Goal: Task Accomplishment & Management: Complete application form

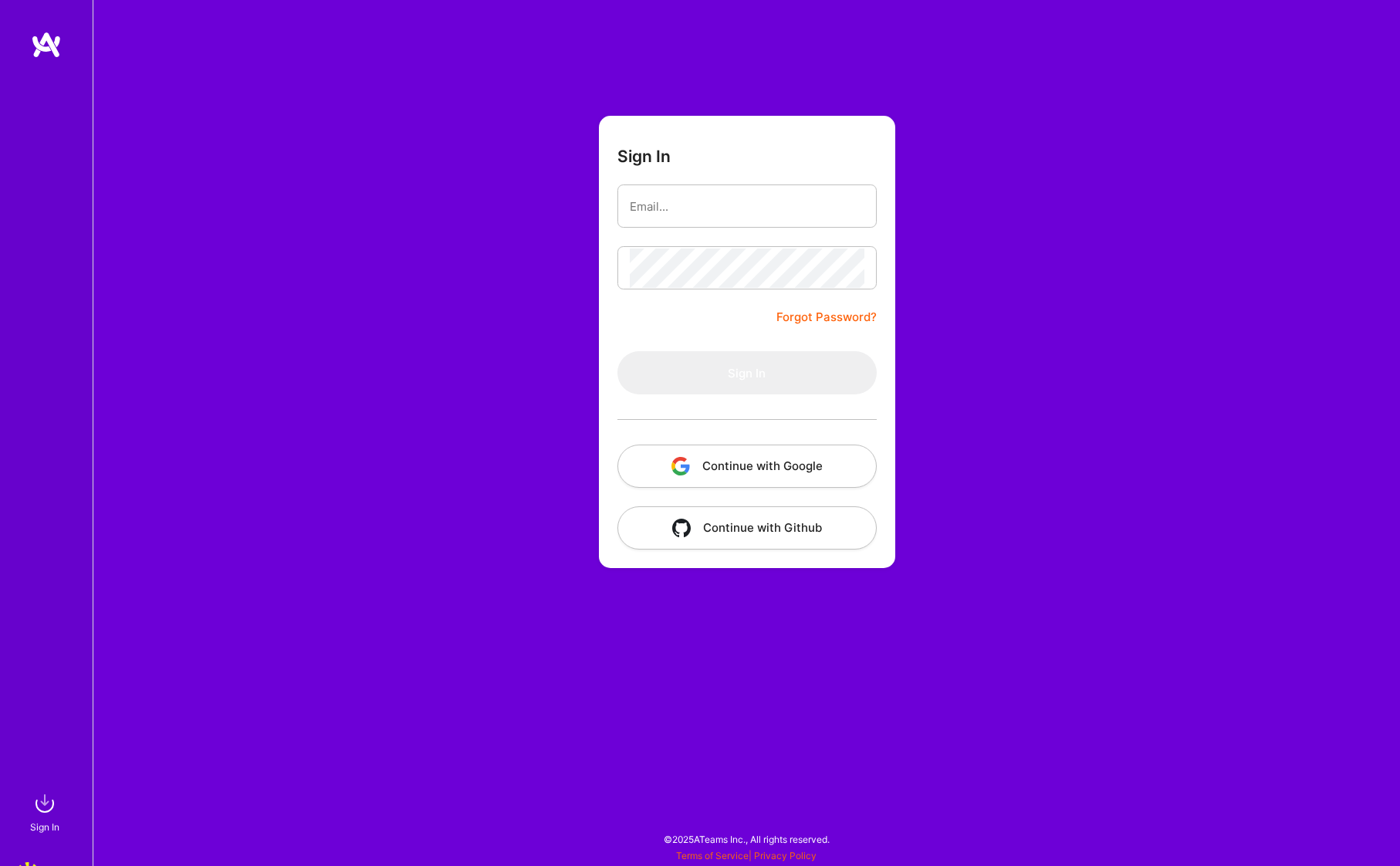
click at [665, 469] on button "Continue with Google" at bounding box center [747, 465] width 259 height 43
click at [756, 454] on button "Continue with Google" at bounding box center [747, 465] width 259 height 43
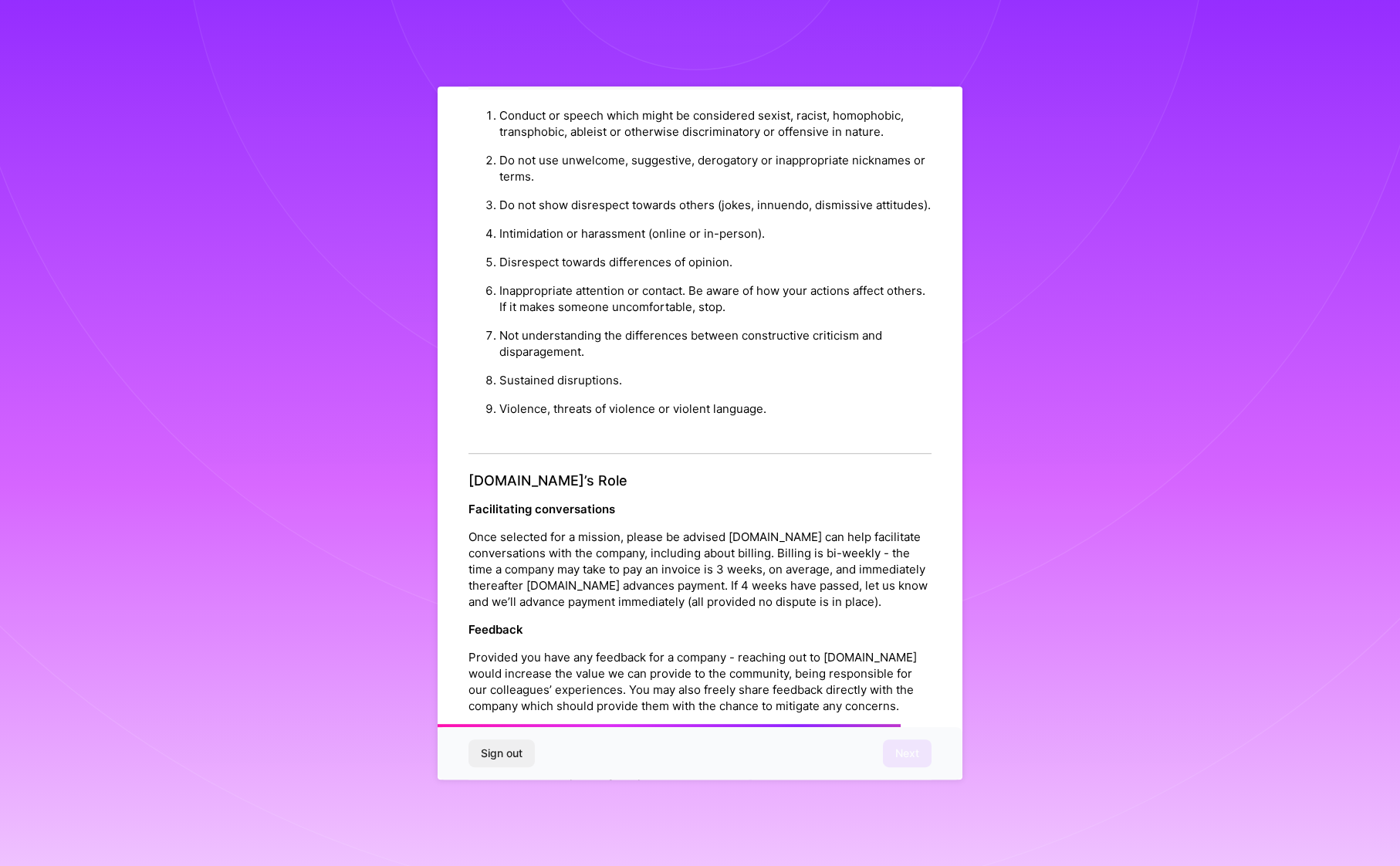
scroll to position [1509, 0]
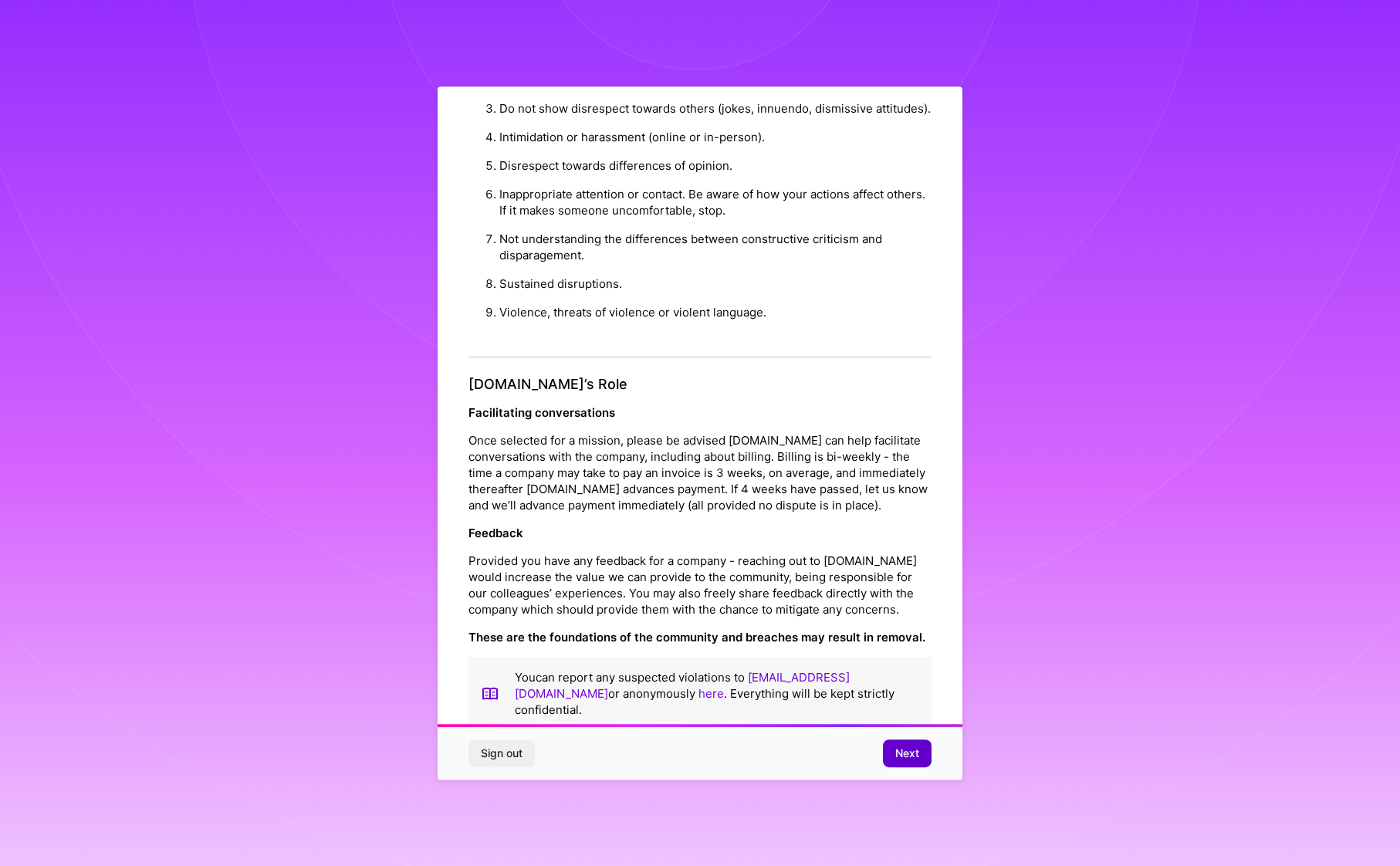
click at [900, 740] on button "Next" at bounding box center [907, 753] width 49 height 28
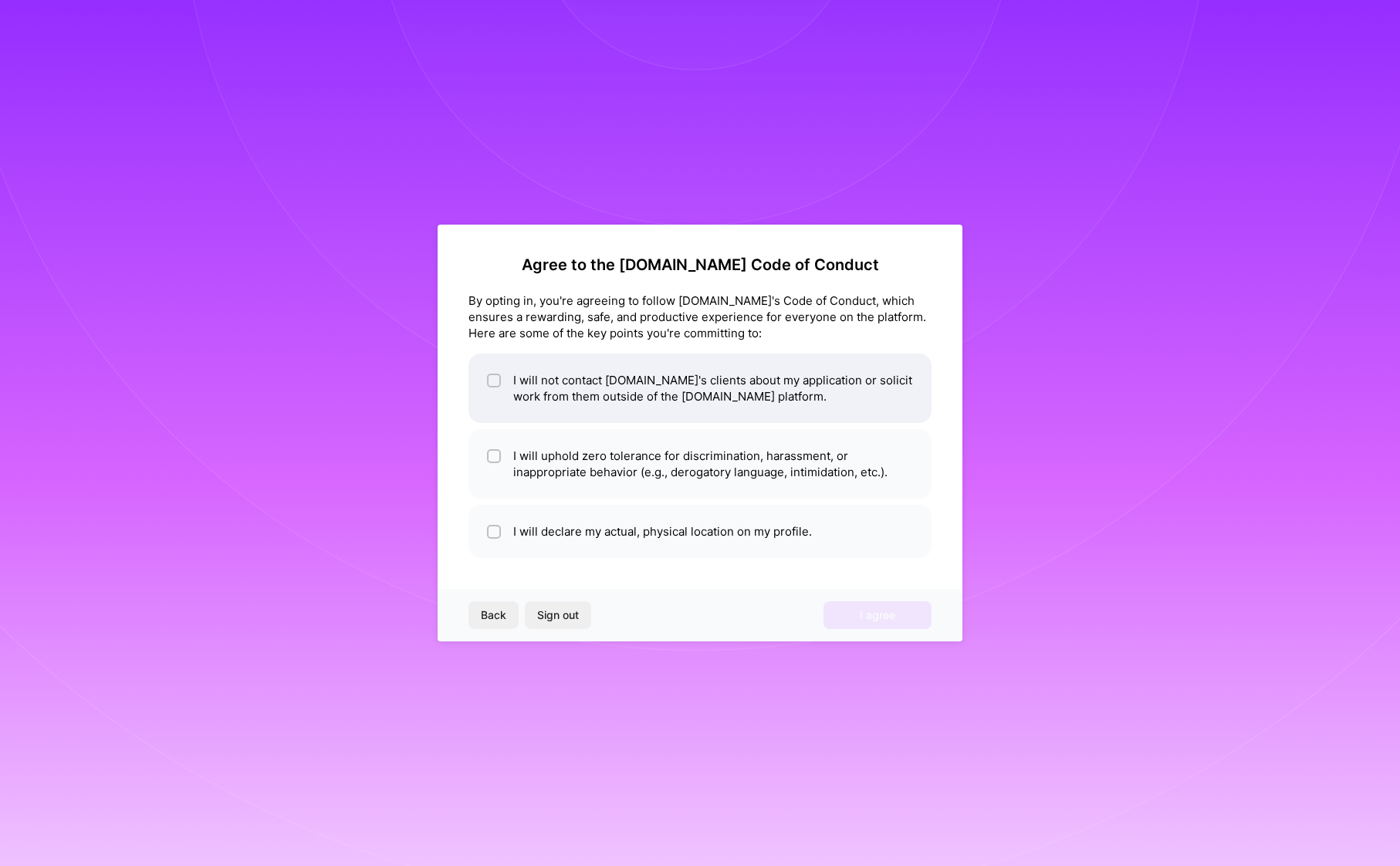
click at [522, 375] on li "I will not contact [DOMAIN_NAME]'s clients about my application or solicit work…" at bounding box center [700, 388] width 463 height 69
checkbox input "true"
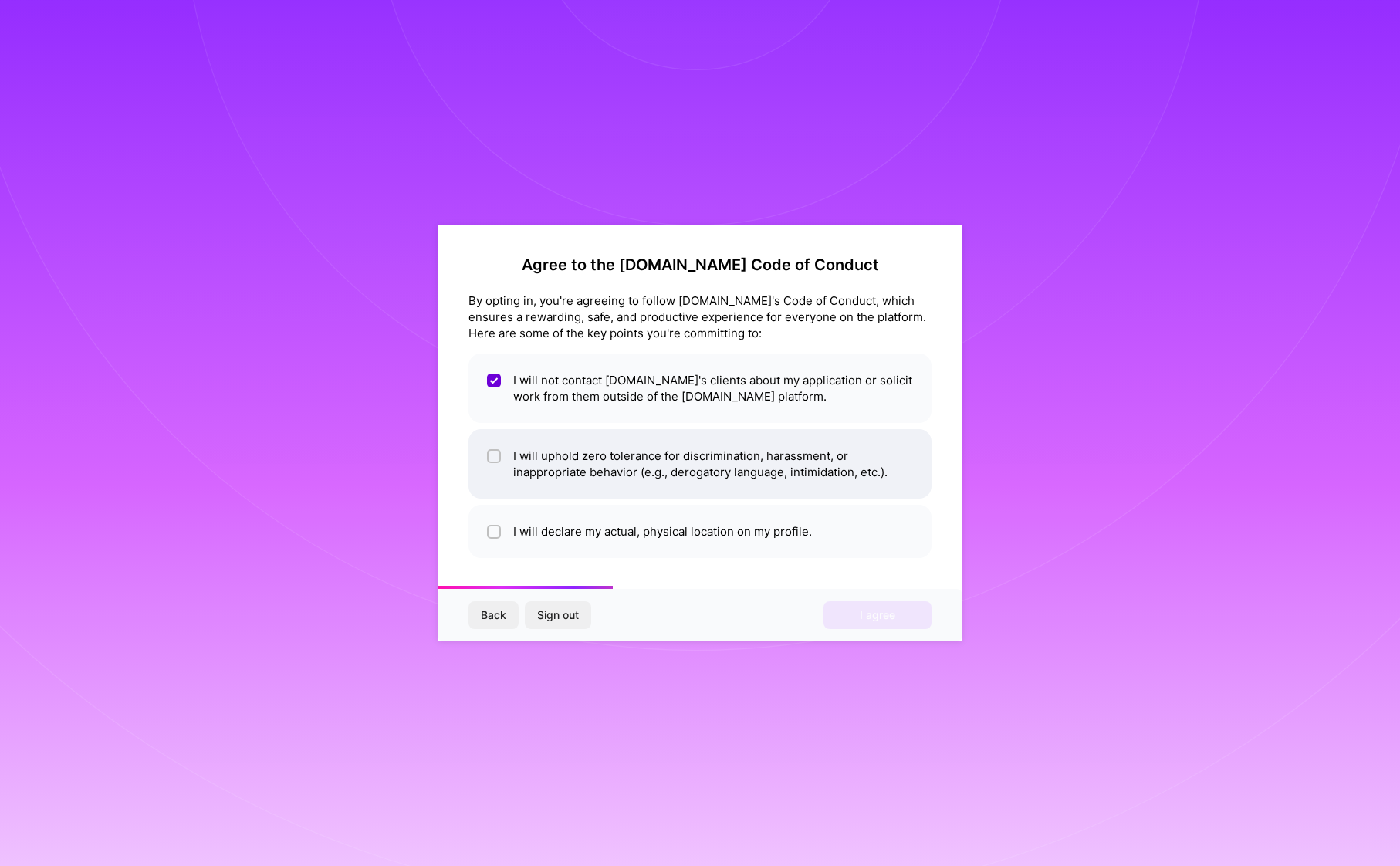
click at [631, 458] on li "I will uphold zero tolerance for discrimination, harassment, or inappropriate b…" at bounding box center [700, 463] width 463 height 69
checkbox input "true"
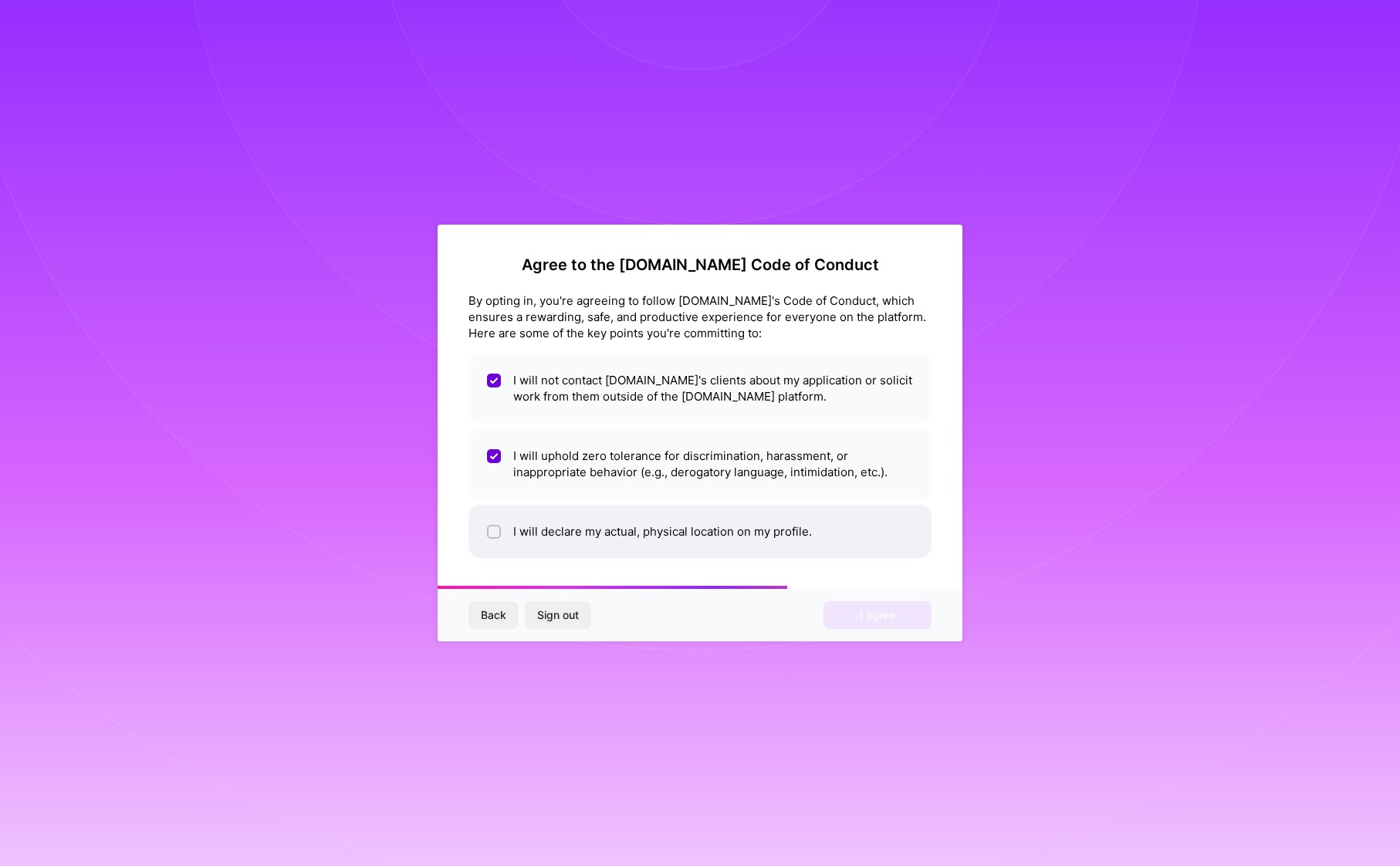
click at [648, 529] on li "I will declare my actual, physical location on my profile." at bounding box center [700, 532] width 463 height 53
checkbox input "true"
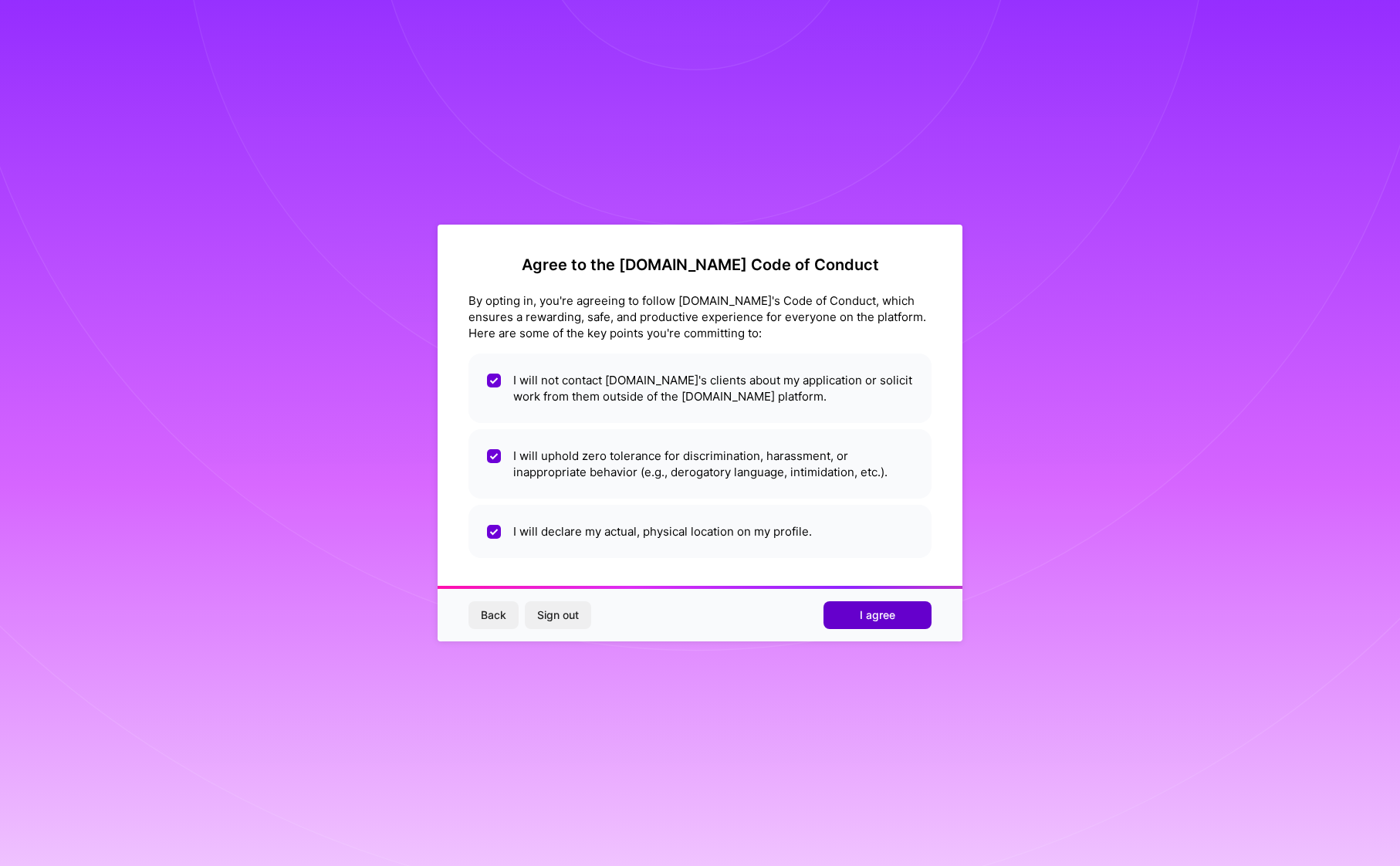
click at [870, 605] on button "I agree" at bounding box center [877, 614] width 108 height 28
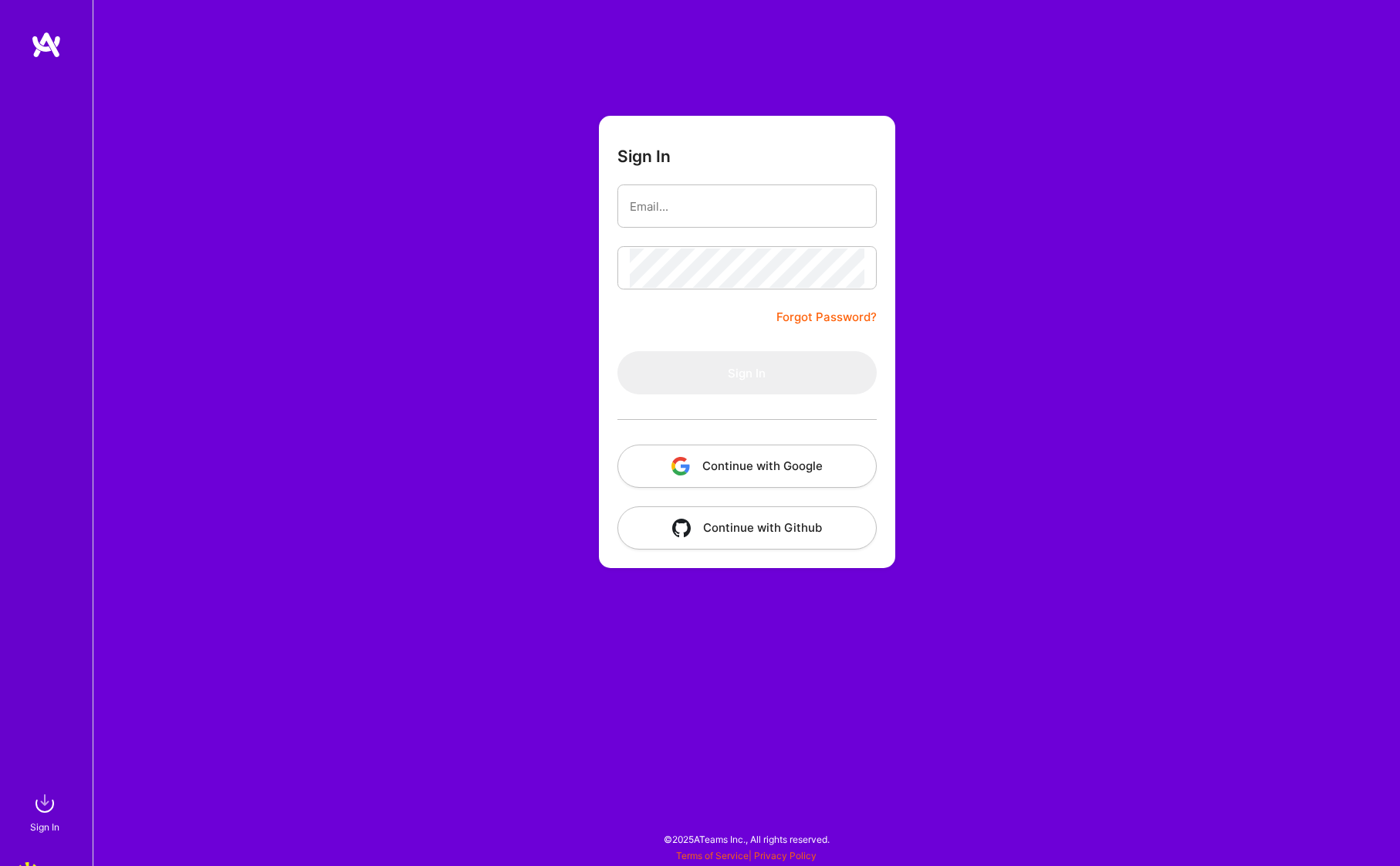
click at [60, 41] on img at bounding box center [45, 44] width 30 height 28
click at [54, 809] on img at bounding box center [44, 802] width 30 height 30
click at [700, 198] on input "email" at bounding box center [747, 206] width 235 height 40
click at [772, 481] on button "Continue with Google" at bounding box center [747, 465] width 259 height 43
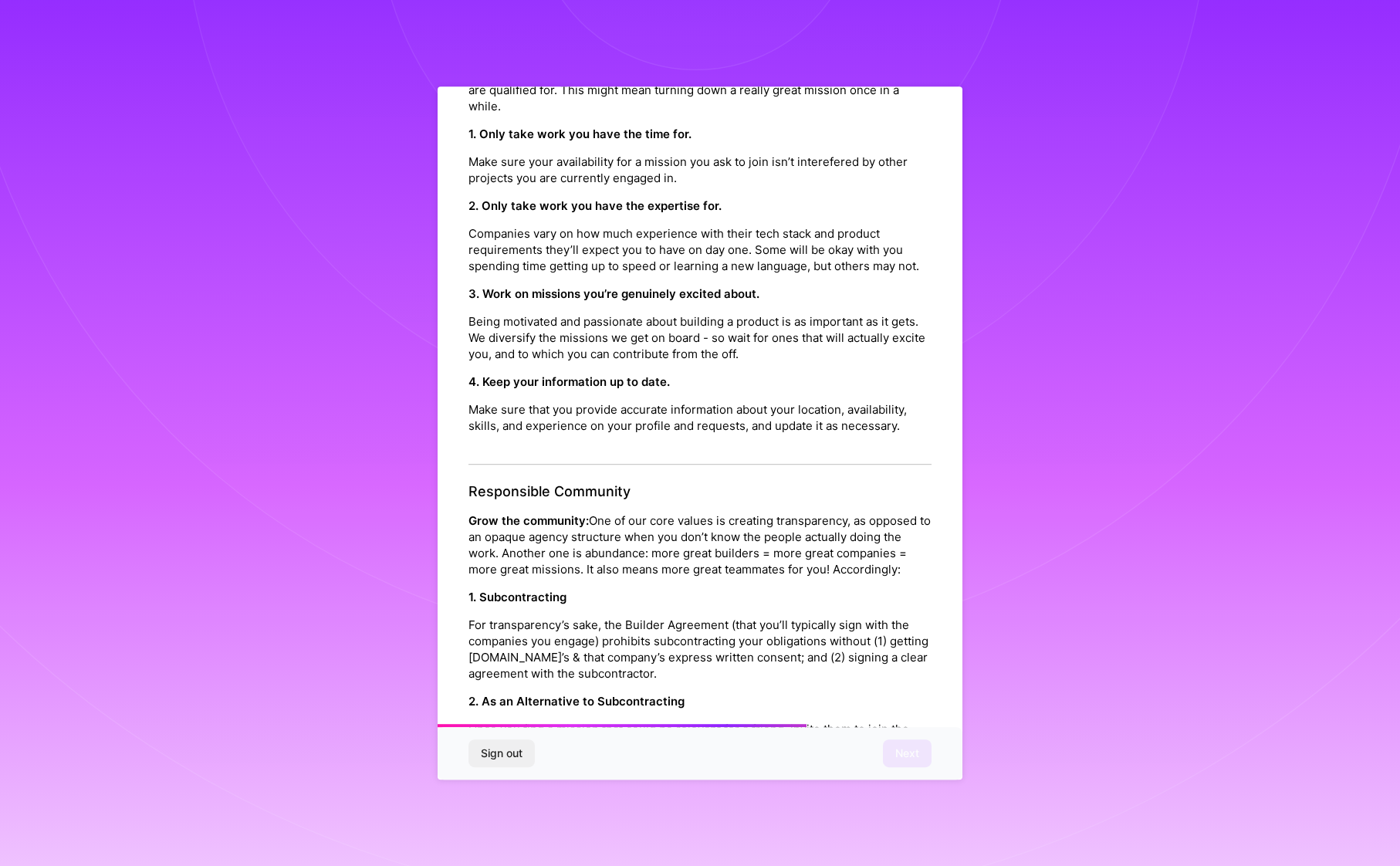
scroll to position [1509, 0]
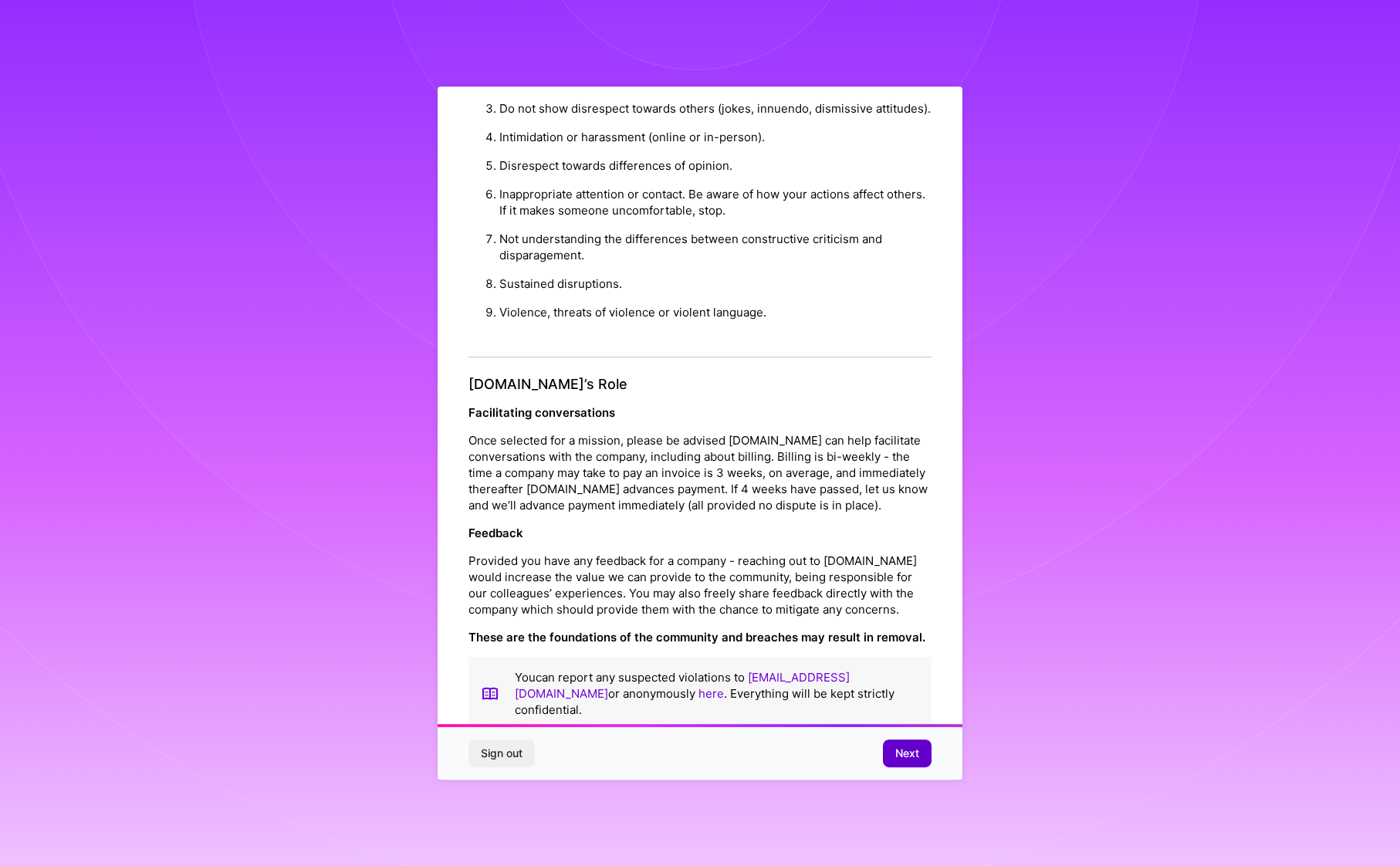
click at [904, 747] on span "Next" at bounding box center [907, 753] width 24 height 16
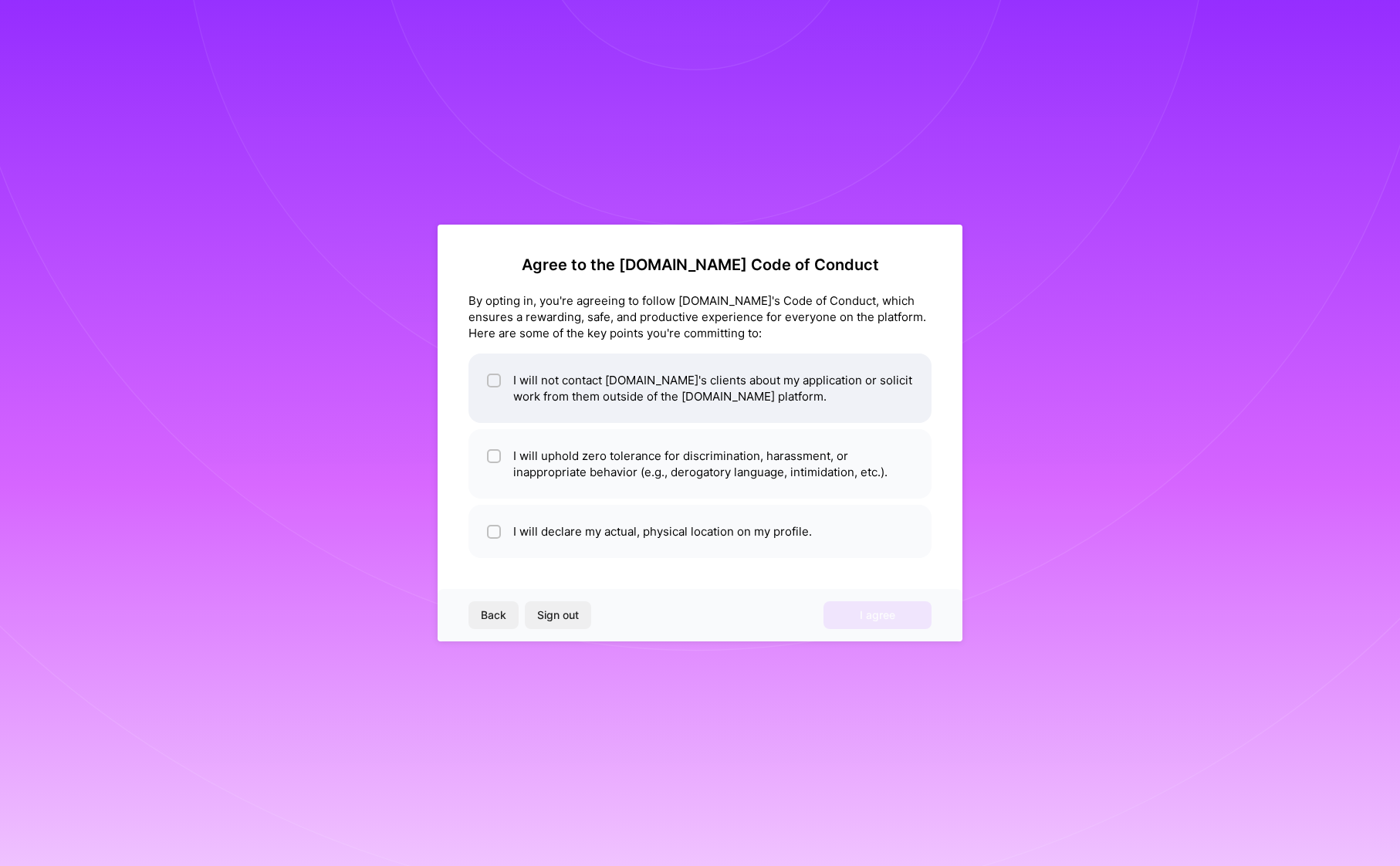
click at [582, 377] on li "I will not contact A.Team's clients about my application or solicit work from t…" at bounding box center [700, 388] width 463 height 69
checkbox input "true"
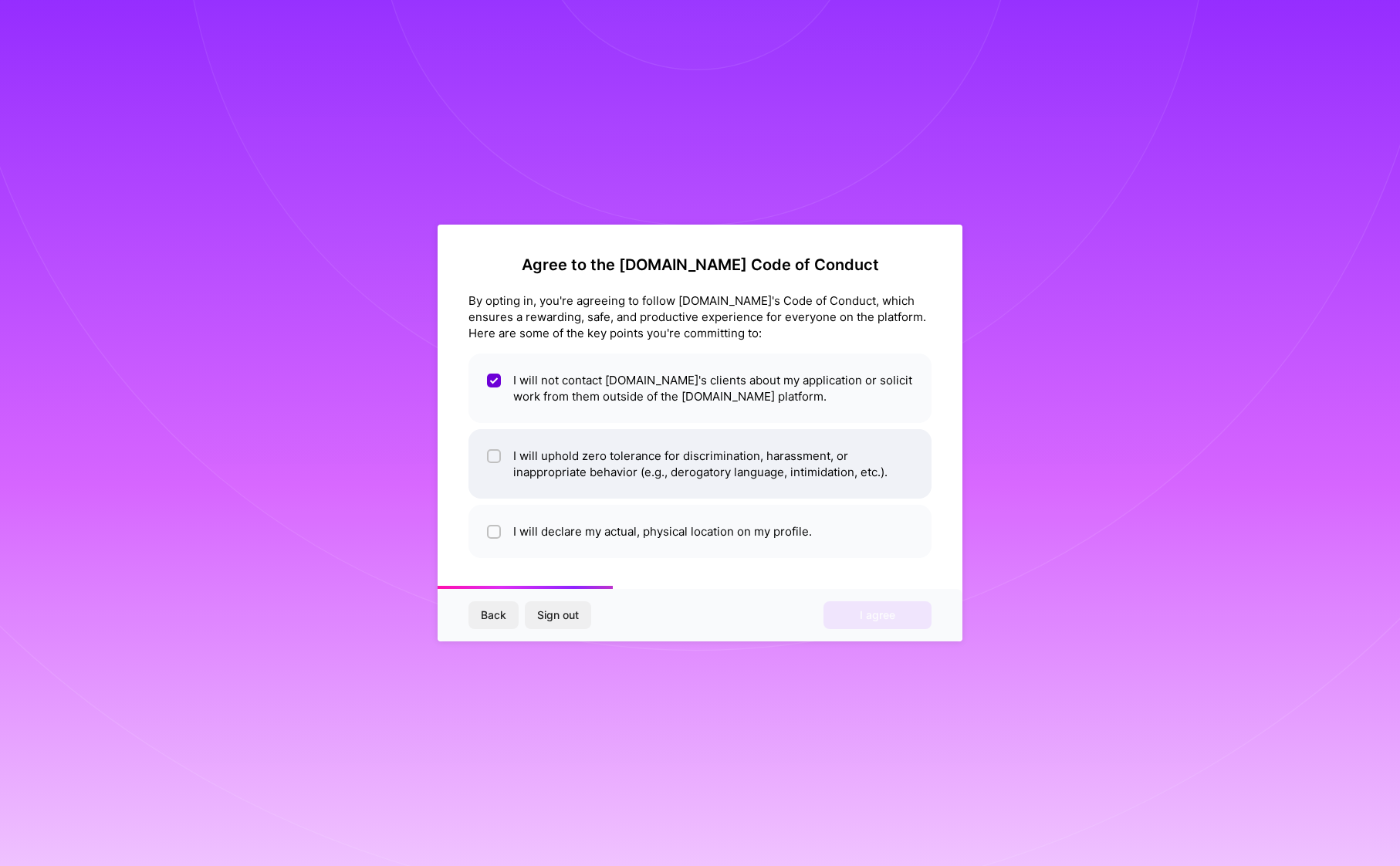
click at [571, 456] on li "I will uphold zero tolerance for discrimination, harassment, or inappropriate b…" at bounding box center [700, 463] width 463 height 69
checkbox input "true"
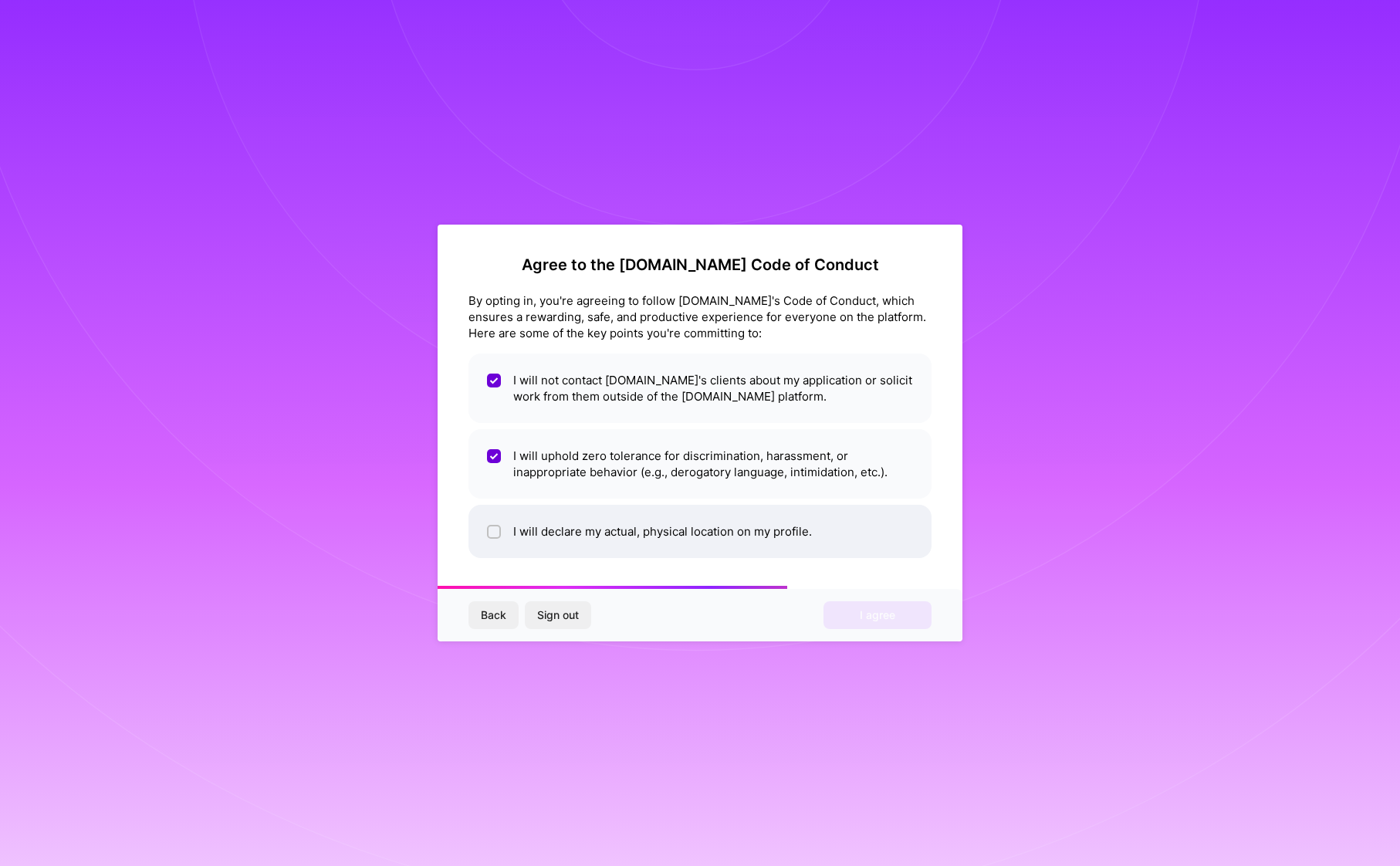
drag, startPoint x: 637, startPoint y: 537, endPoint x: 716, endPoint y: 545, distance: 79.4
click at [638, 537] on li "I will declare my actual, physical location on my profile." at bounding box center [700, 532] width 463 height 53
checkbox input "true"
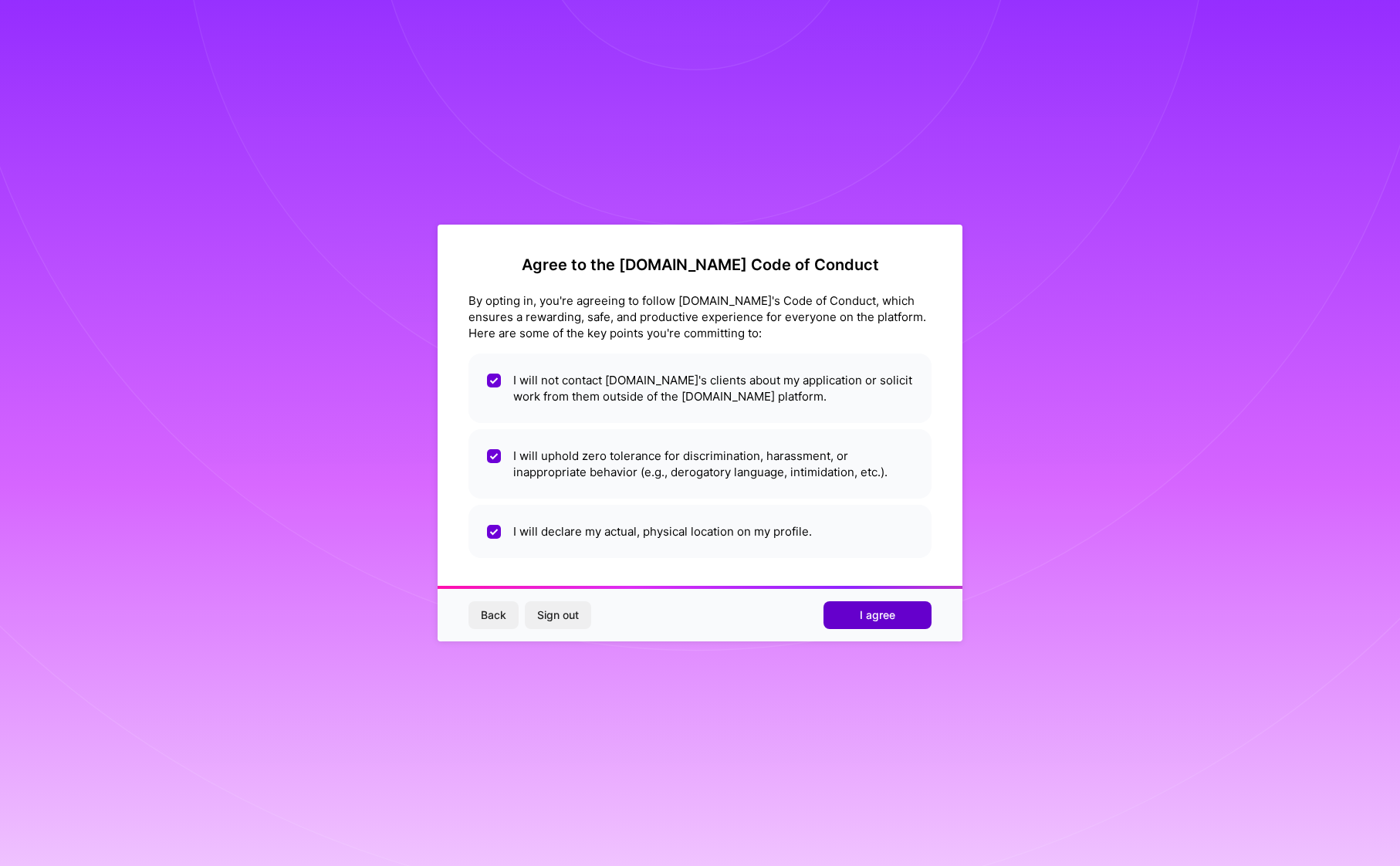
click at [909, 617] on button "I agree" at bounding box center [877, 614] width 108 height 28
